Goal: Find specific page/section: Find specific page/section

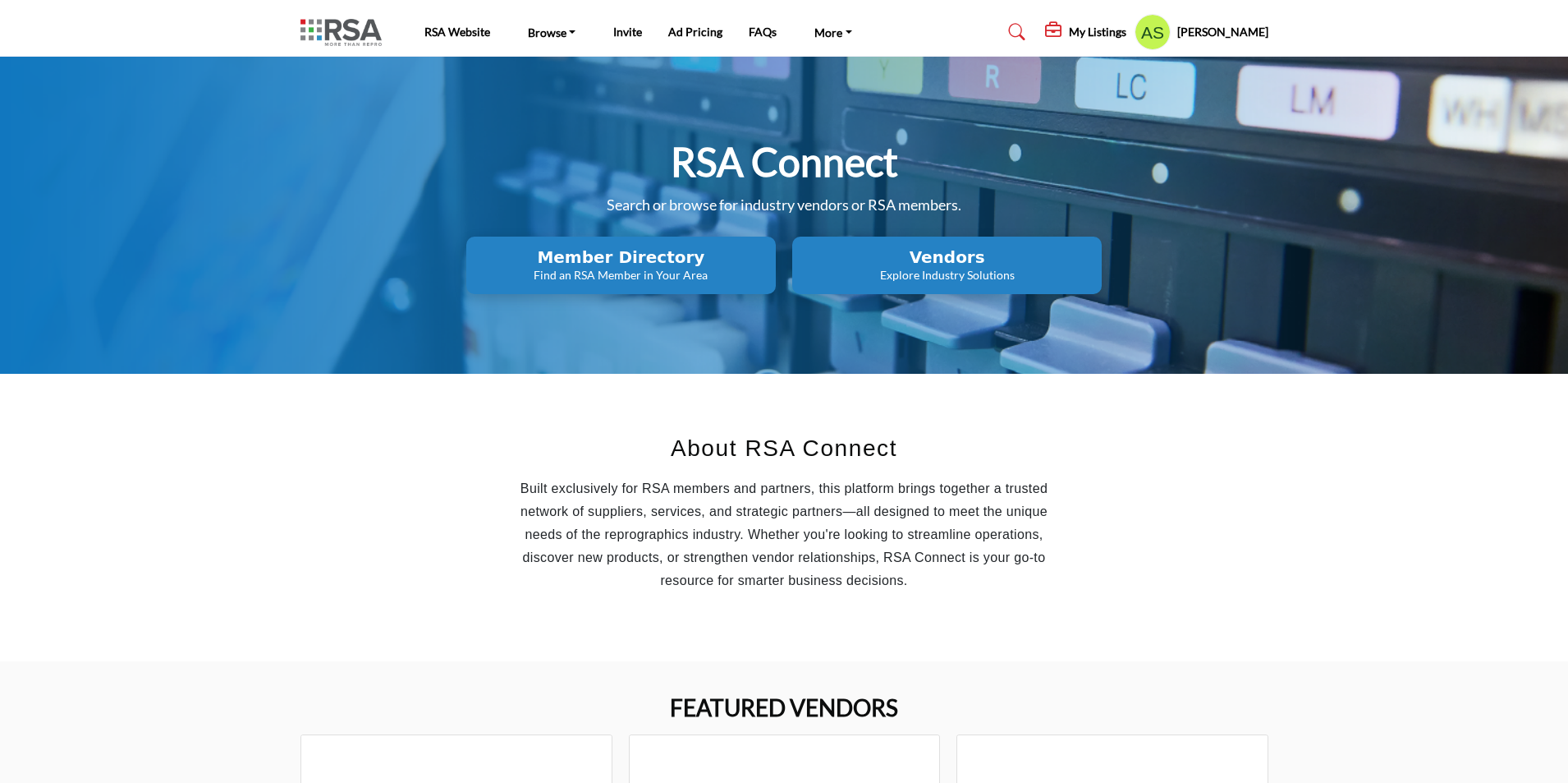
click at [666, 265] on h2 "Member Directory" at bounding box center [621, 257] width 300 height 19
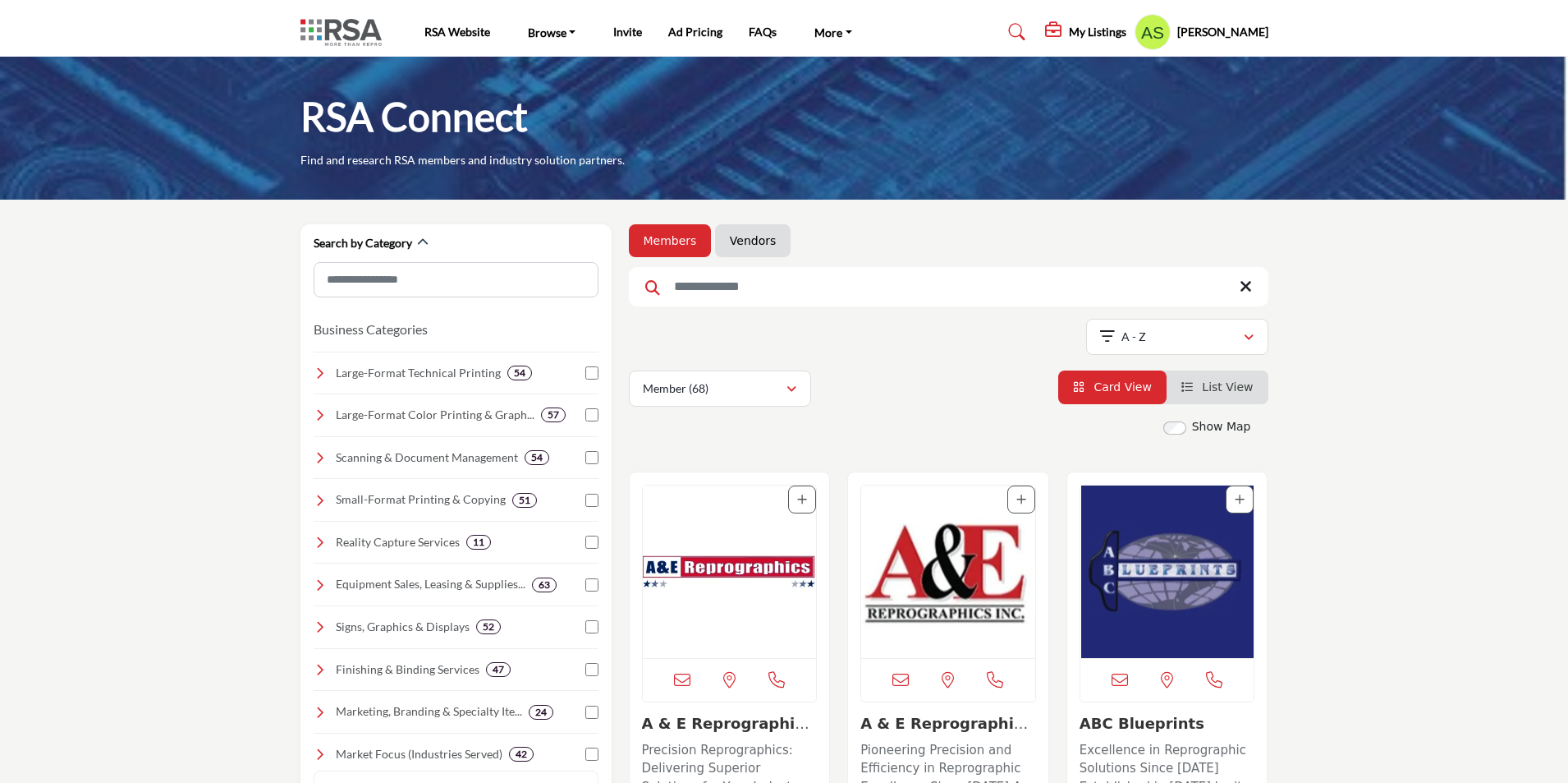
click at [739, 237] on link "Vendors" at bounding box center [753, 240] width 46 height 17
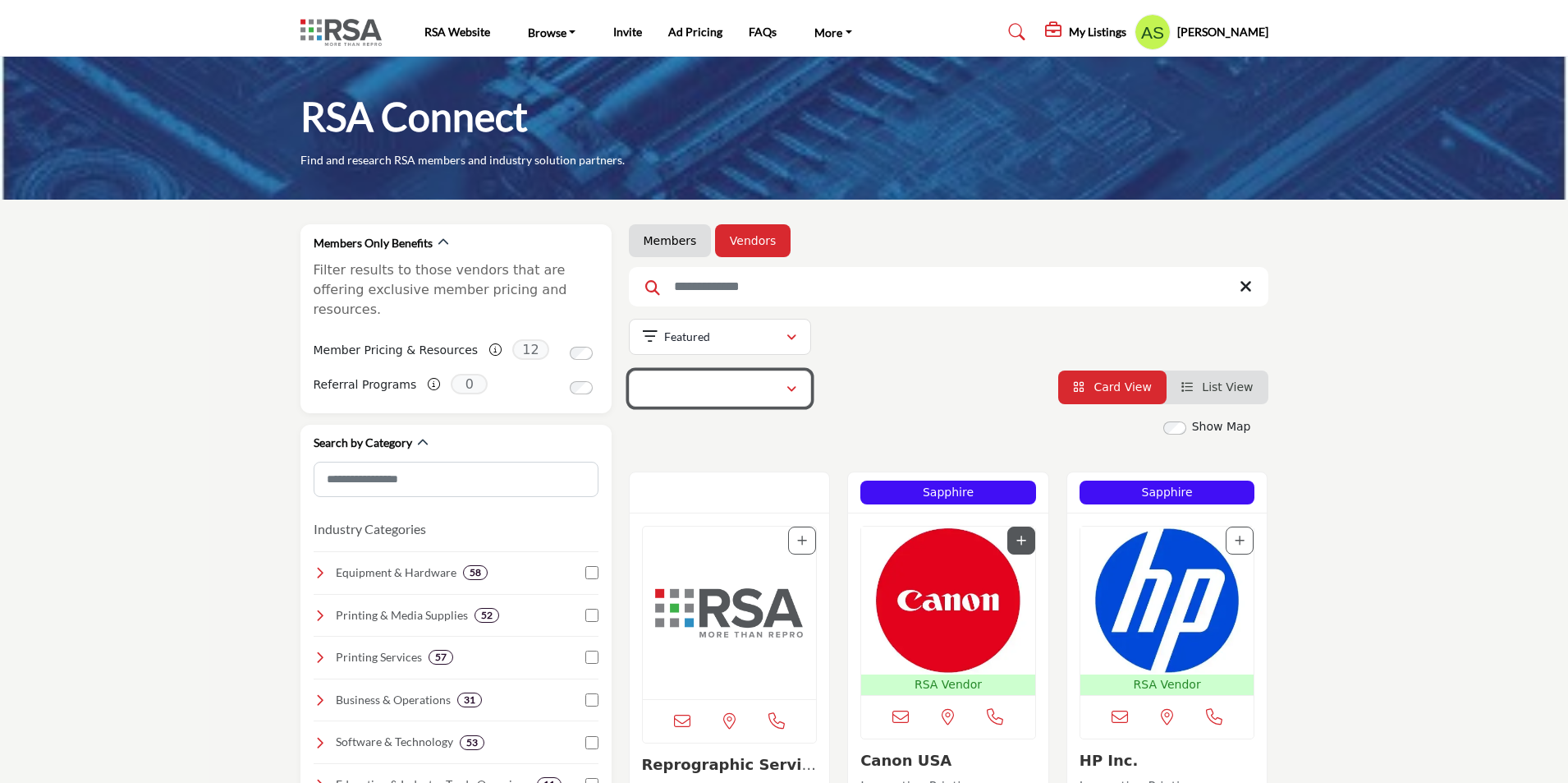
click at [785, 388] on div "button" at bounding box center [791, 388] width 11 height 15
click at [726, 390] on div "Vendor (127)" at bounding box center [714, 388] width 143 height 19
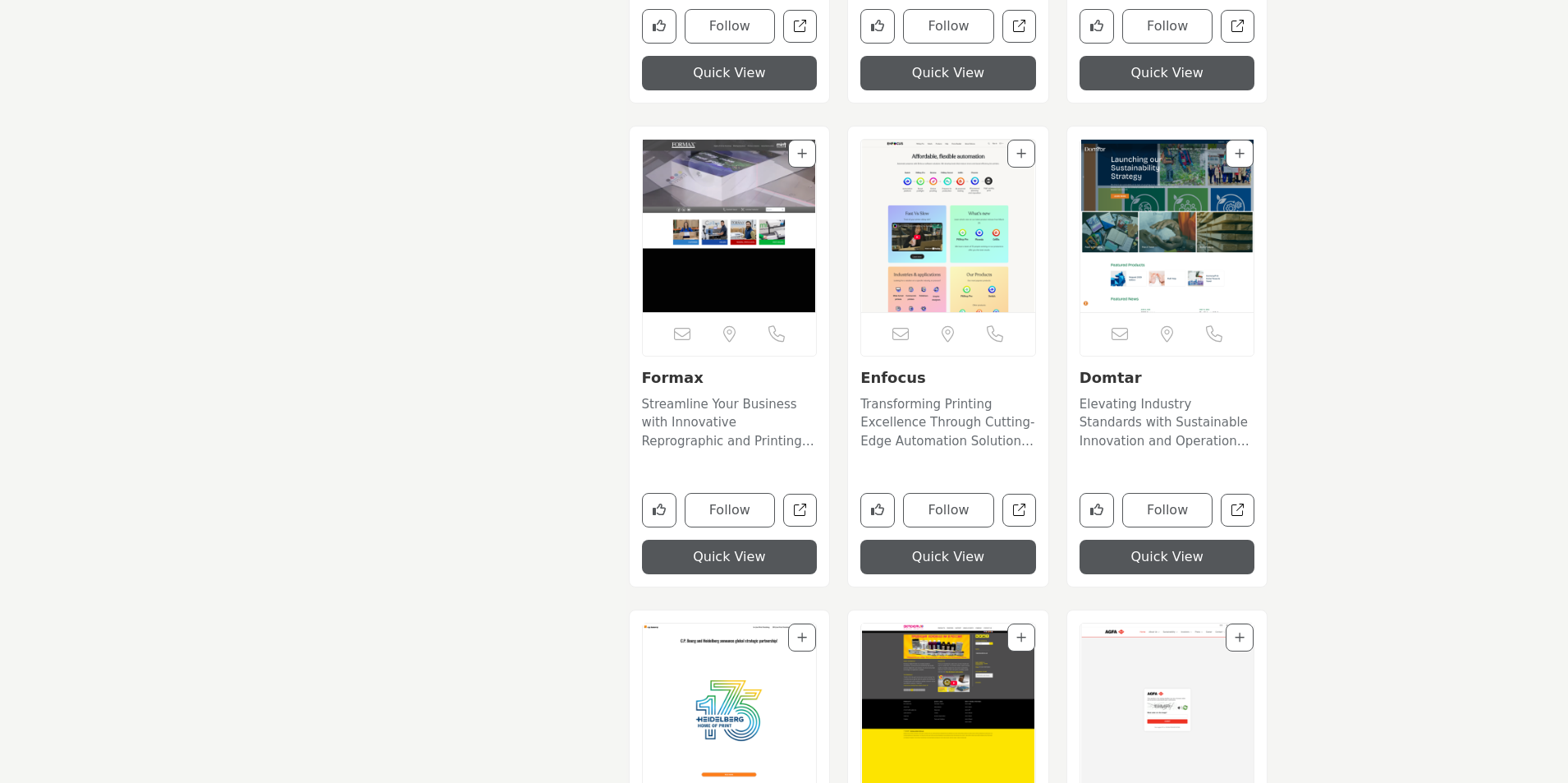
scroll to position [16239, 0]
